Goal: Find specific page/section: Find specific page/section

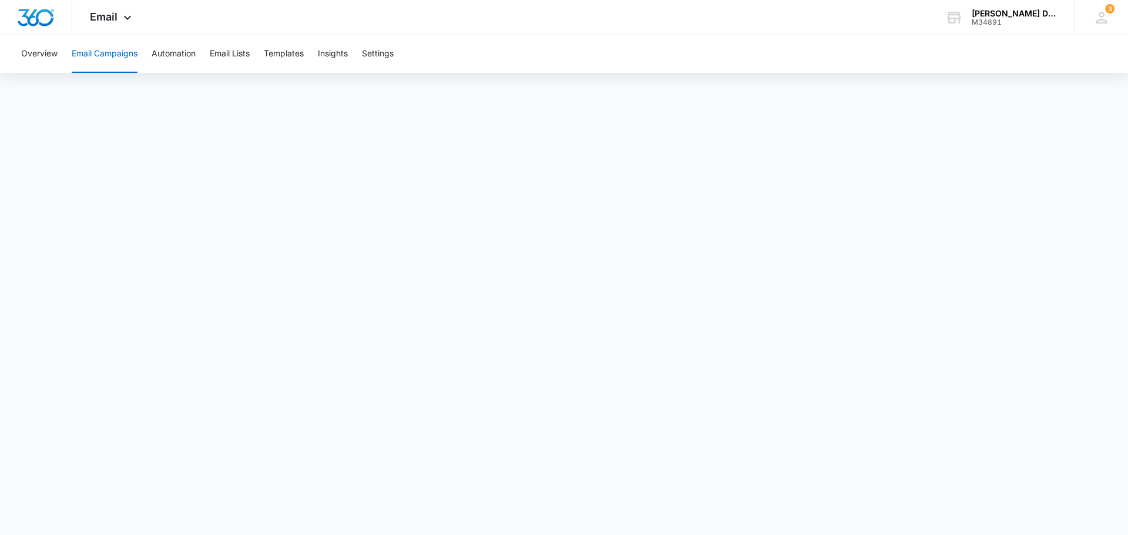
click at [109, 56] on button "Email Campaigns" at bounding box center [105, 54] width 66 height 38
click at [119, 55] on button "Email Campaigns" at bounding box center [105, 54] width 66 height 38
click at [104, 49] on button "Email Campaigns" at bounding box center [105, 54] width 66 height 38
